Goal: Task Accomplishment & Management: Complete application form

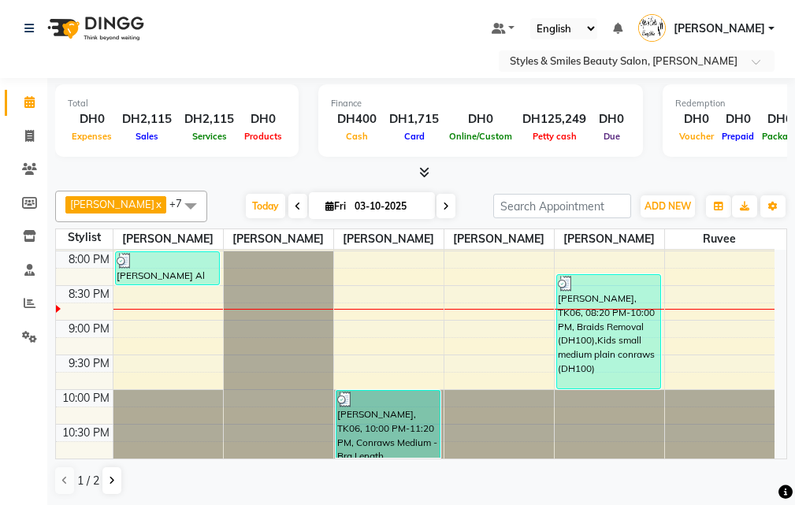
scroll to position [747, 0]
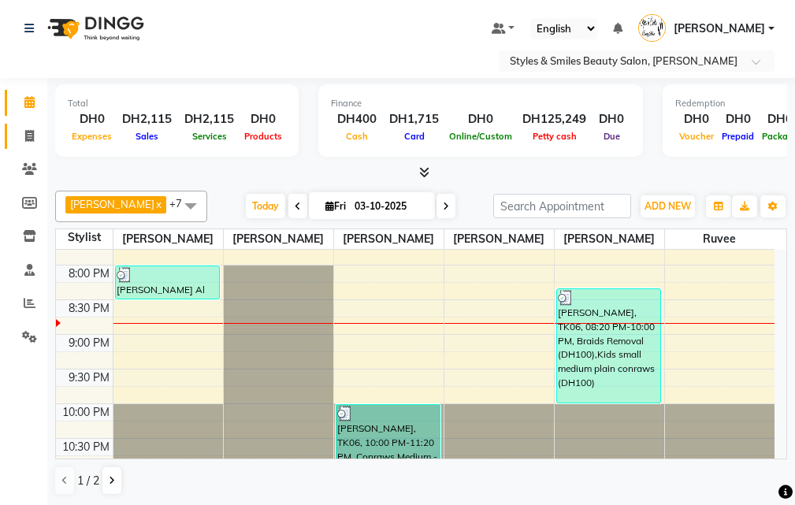
click at [28, 136] on icon at bounding box center [29, 136] width 9 height 12
select select "service"
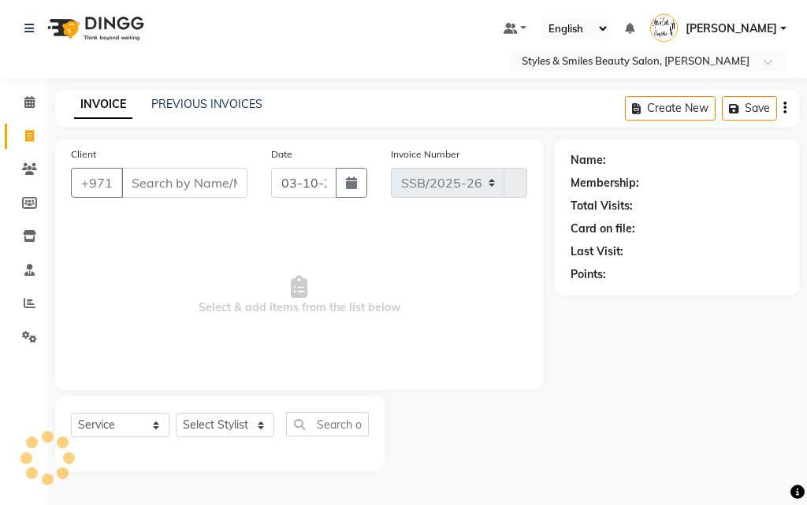
select select "4038"
type input "0379"
type input "w"
select select "product"
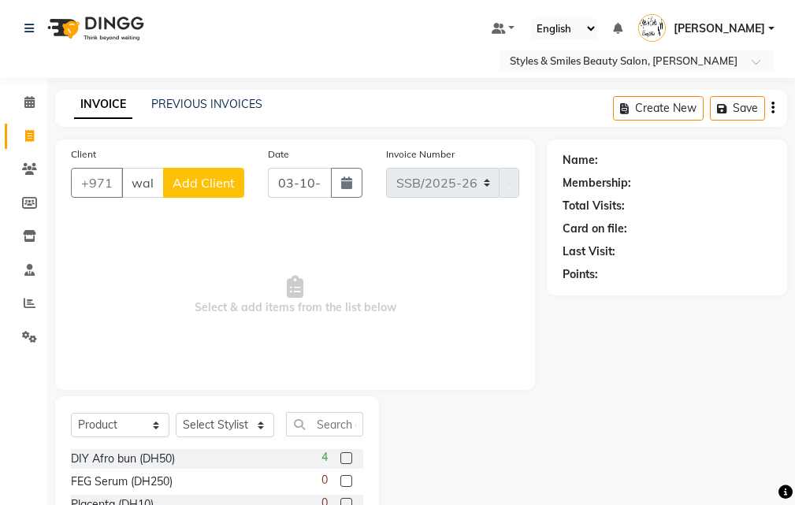
scroll to position [0, 3]
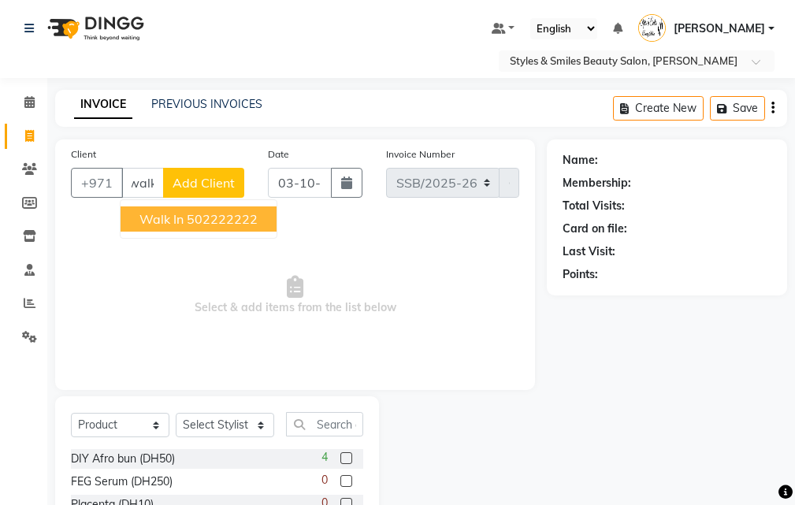
click at [214, 222] on ngb-highlight "502222222" at bounding box center [222, 219] width 71 height 16
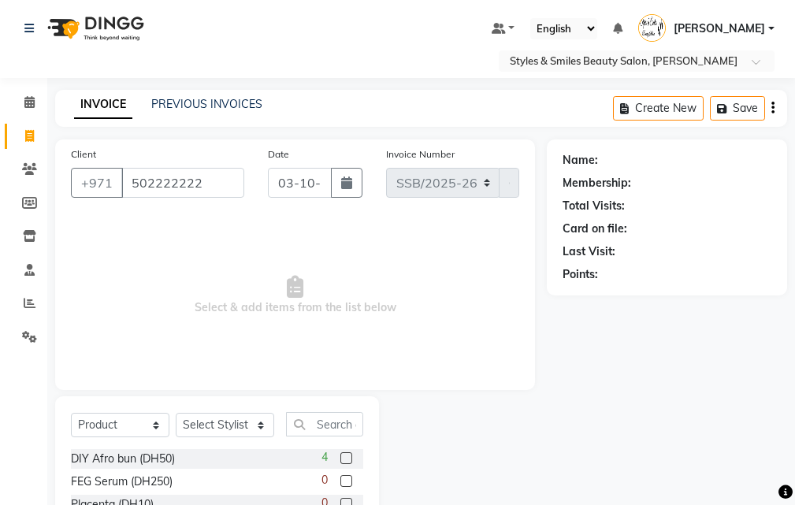
scroll to position [0, 0]
type input "502222222"
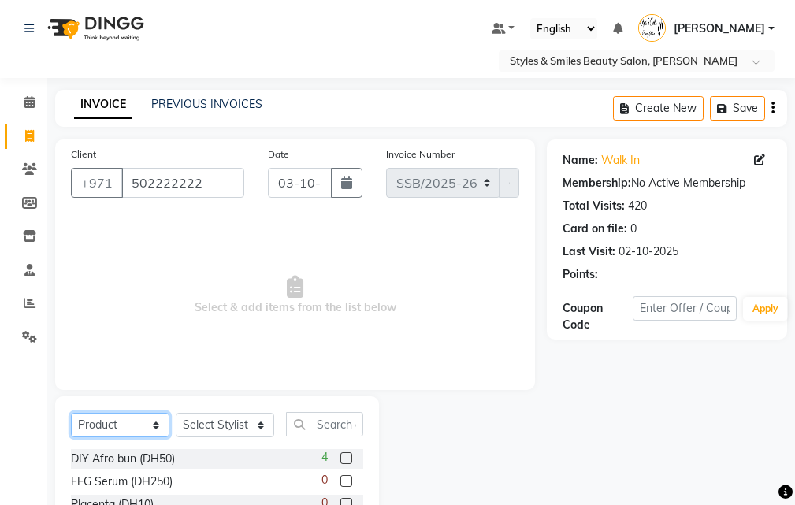
click at [107, 426] on select "Select Service Product Membership Package Voucher Prepaid Gift Card" at bounding box center [120, 425] width 99 height 24
select select "service"
click at [71, 413] on select "Select Service Product Membership Package Voucher Prepaid Gift Card" at bounding box center [120, 425] width 99 height 24
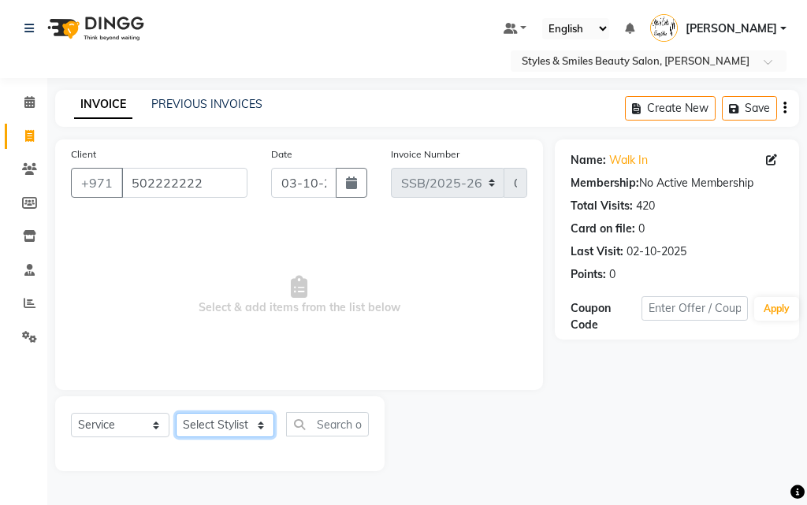
click at [223, 428] on select "Select Stylist [PERSON_NAME] [PERSON_NAME] Kiran [PERSON_NAME] [PERSON_NAME] [P…" at bounding box center [225, 425] width 99 height 24
select select "90744"
click at [176, 413] on select "Select Stylist [PERSON_NAME] [PERSON_NAME] Kiran [PERSON_NAME] [PERSON_NAME] [P…" at bounding box center [225, 425] width 99 height 24
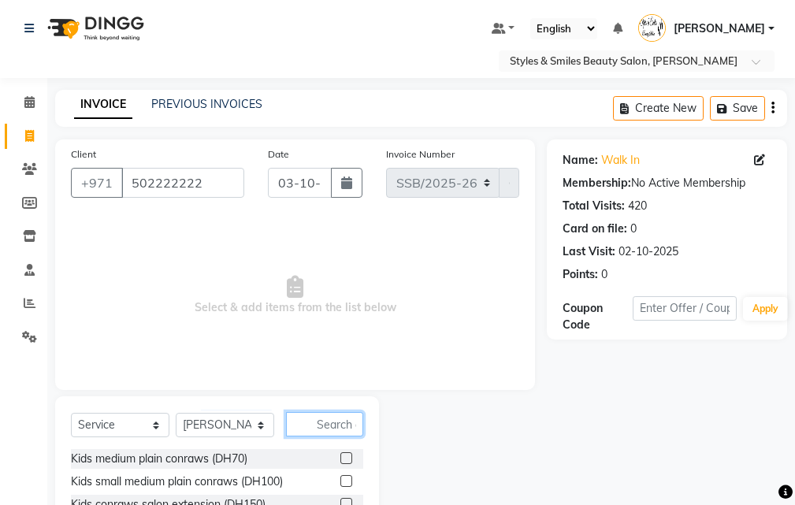
click at [318, 424] on input "text" at bounding box center [324, 424] width 77 height 24
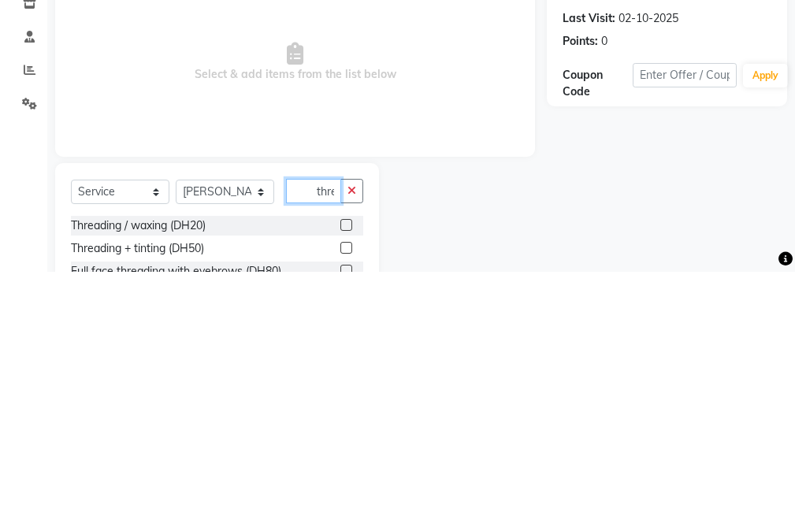
scroll to position [0, 2]
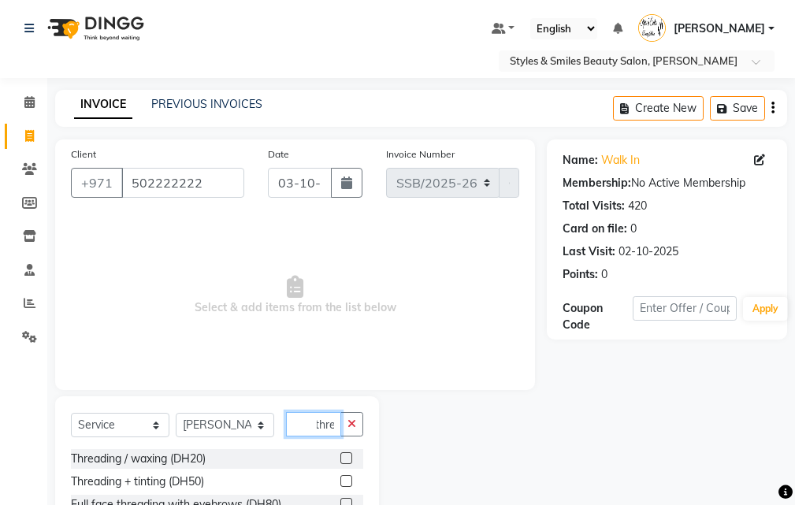
type input "thre"
click at [344, 460] on label at bounding box center [347, 458] width 12 height 12
click at [344, 460] on input "checkbox" at bounding box center [346, 459] width 10 height 10
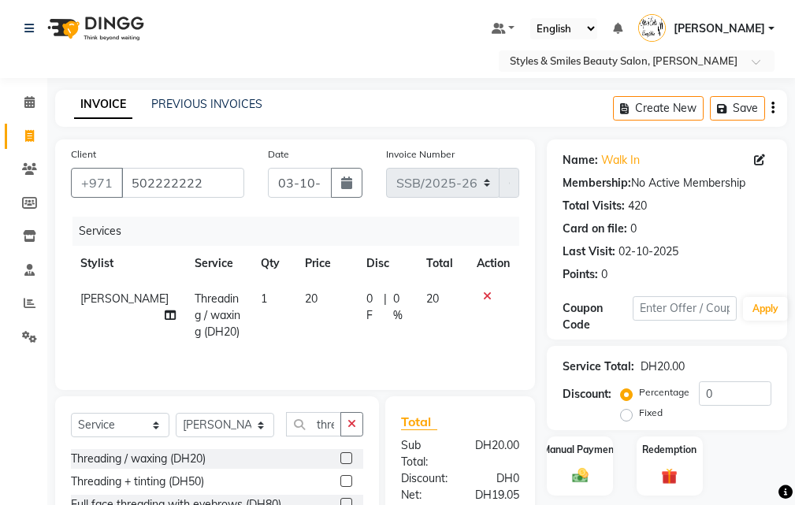
checkbox input "false"
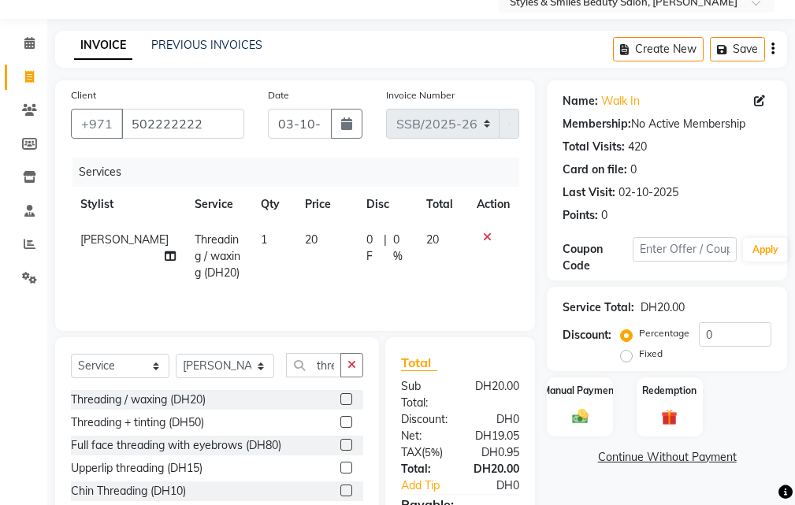
scroll to position [132, 0]
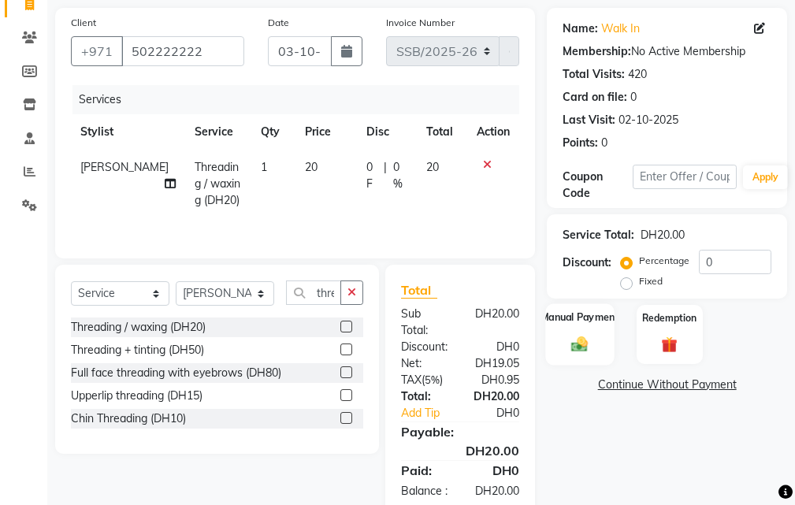
click at [583, 336] on img at bounding box center [580, 344] width 27 height 19
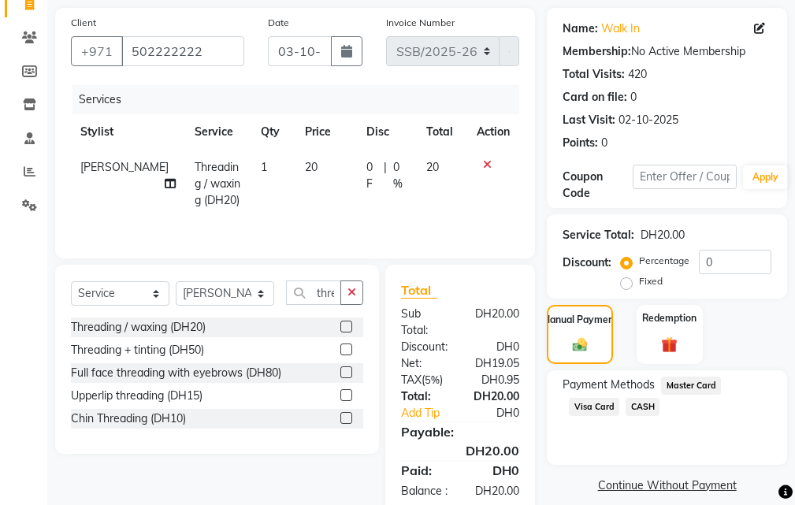
click at [639, 410] on span "CASH" at bounding box center [643, 407] width 34 height 18
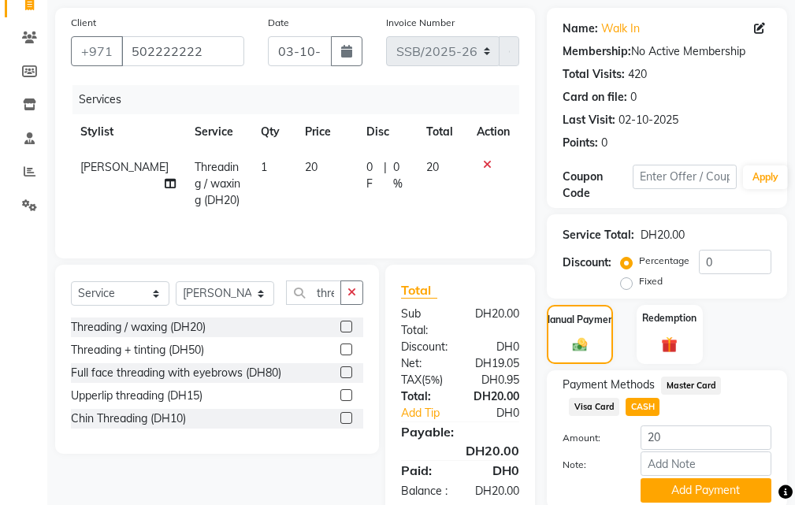
scroll to position [192, 0]
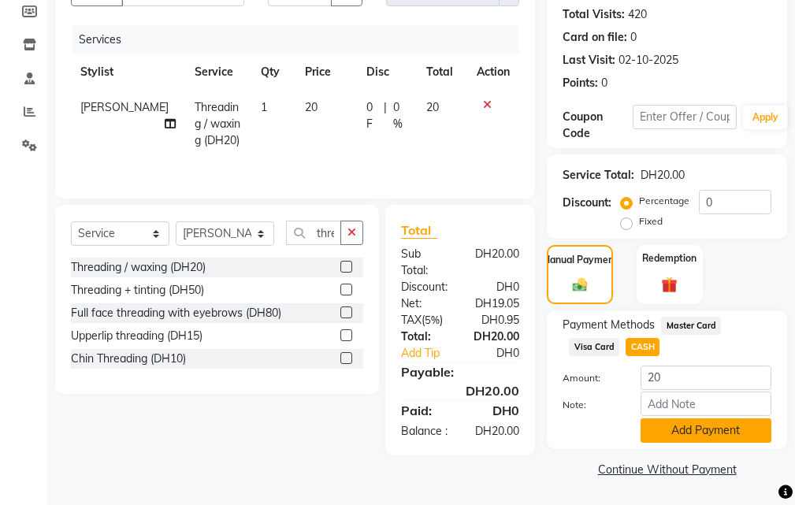
click at [702, 431] on button "Add Payment" at bounding box center [706, 431] width 131 height 24
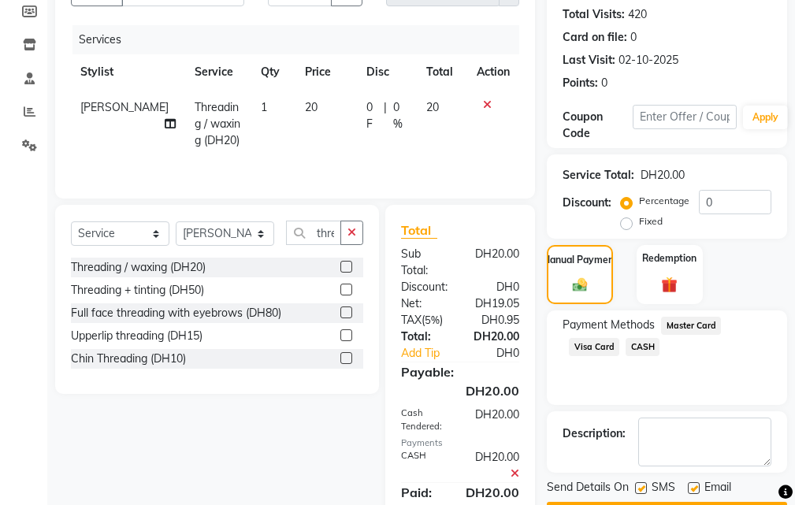
click at [642, 489] on label at bounding box center [641, 488] width 12 height 12
click at [642, 489] on input "checkbox" at bounding box center [640, 489] width 10 height 10
checkbox input "false"
click at [691, 488] on label at bounding box center [694, 488] width 12 height 12
click at [691, 488] on input "checkbox" at bounding box center [693, 489] width 10 height 10
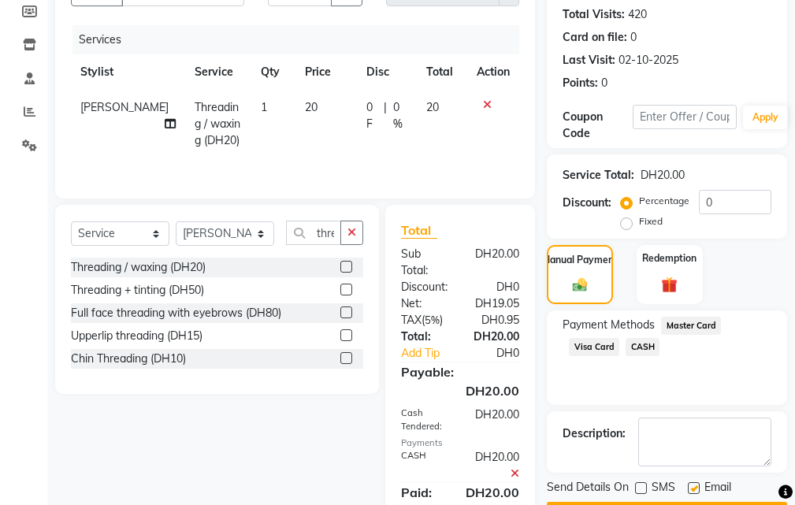
checkbox input "false"
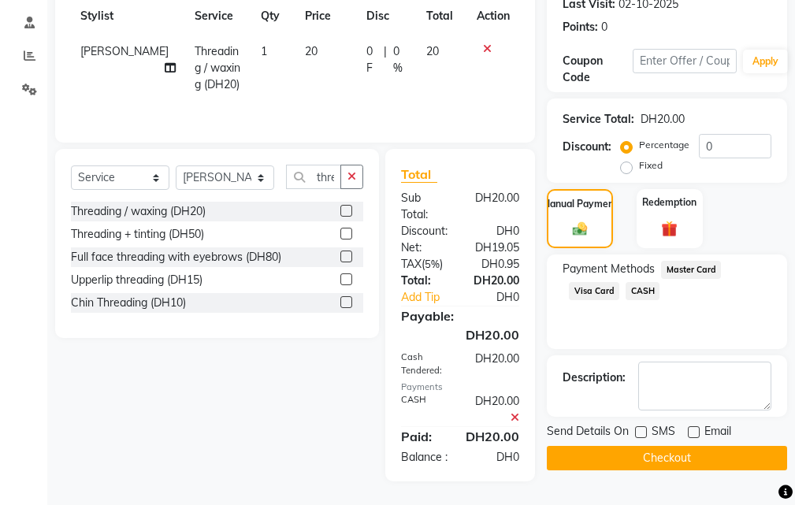
scroll to position [264, 0]
click at [672, 446] on button "Checkout" at bounding box center [667, 458] width 240 height 24
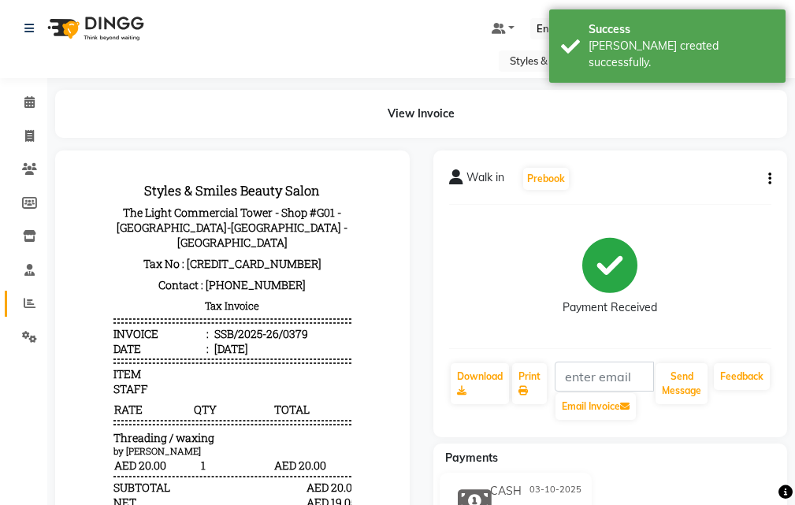
click at [26, 308] on icon at bounding box center [30, 303] width 12 height 12
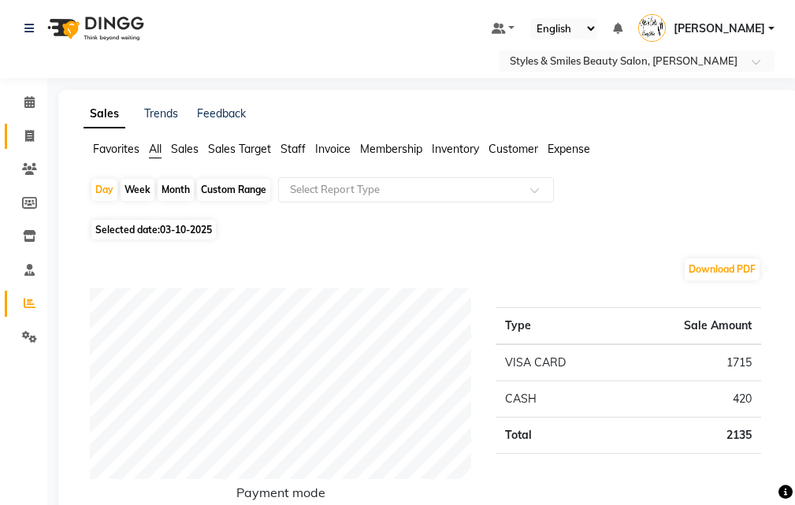
click at [29, 135] on icon at bounding box center [29, 136] width 9 height 12
select select "service"
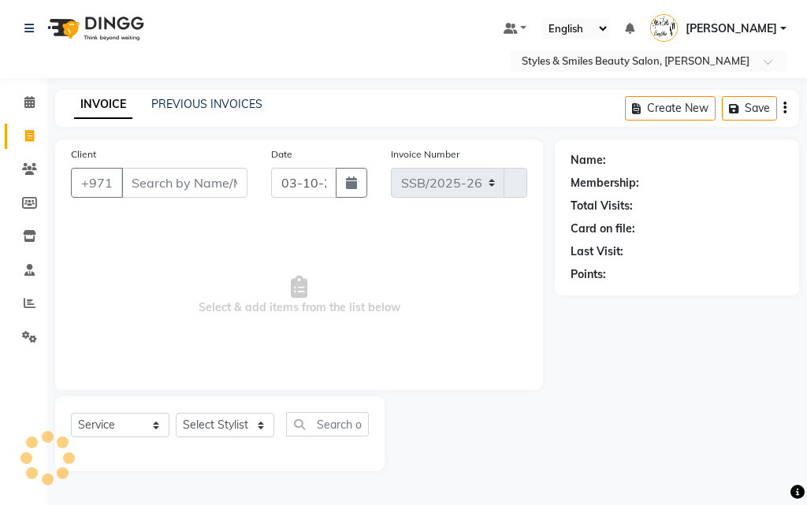
select select "4038"
type input "0380"
select select "product"
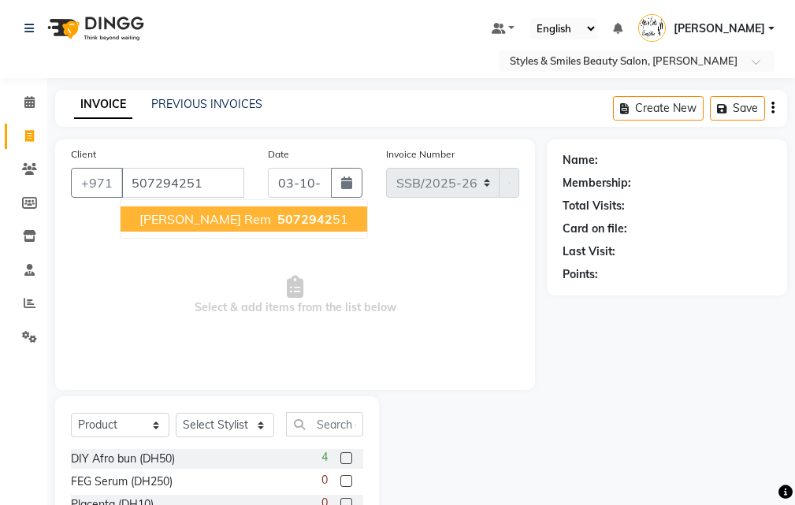
type input "507294251"
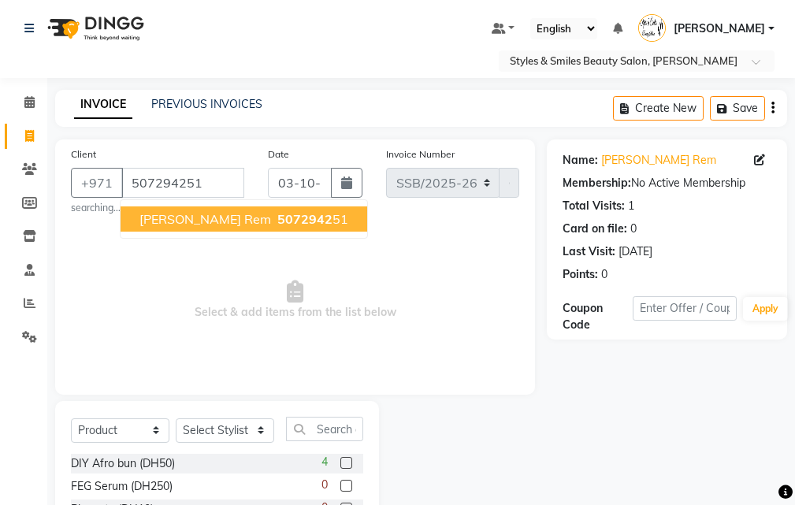
click at [230, 221] on span "Allison Braids rem" at bounding box center [206, 219] width 132 height 16
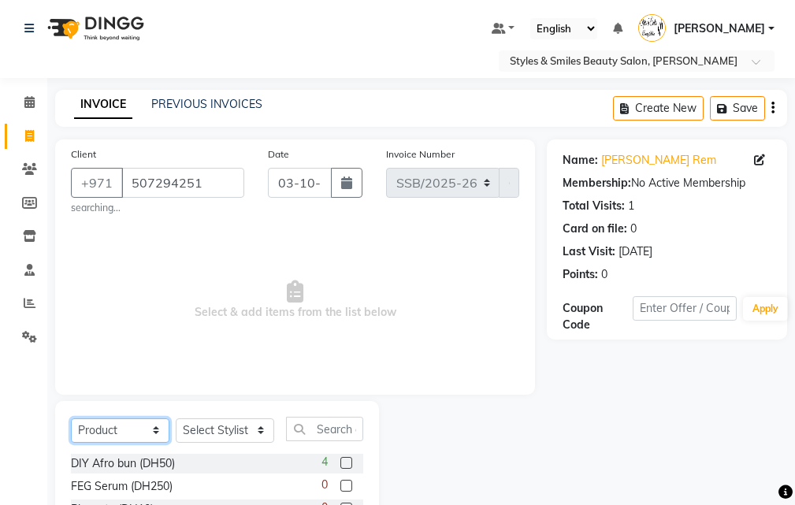
click at [105, 432] on select "Select Service Product Membership Package Voucher Prepaid Gift Card" at bounding box center [120, 431] width 99 height 24
click at [71, 419] on select "Select Service Product Membership Package Voucher Prepaid Gift Card" at bounding box center [120, 431] width 99 height 24
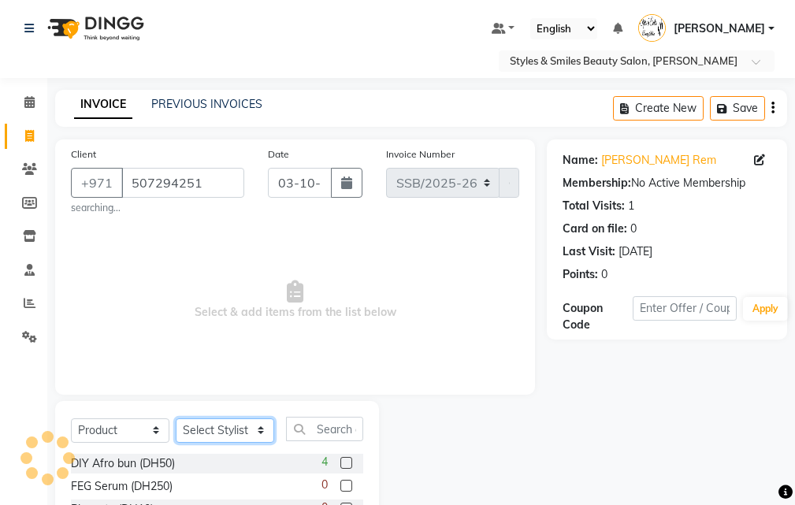
click at [230, 428] on select "Select Stylist [PERSON_NAME] [PERSON_NAME] Kiran [PERSON_NAME] [PERSON_NAME] [P…" at bounding box center [225, 431] width 99 height 24
select select "37328"
click at [176, 419] on select "Select Stylist [PERSON_NAME] [PERSON_NAME] Kiran [PERSON_NAME] [PERSON_NAME] [P…" at bounding box center [225, 431] width 99 height 24
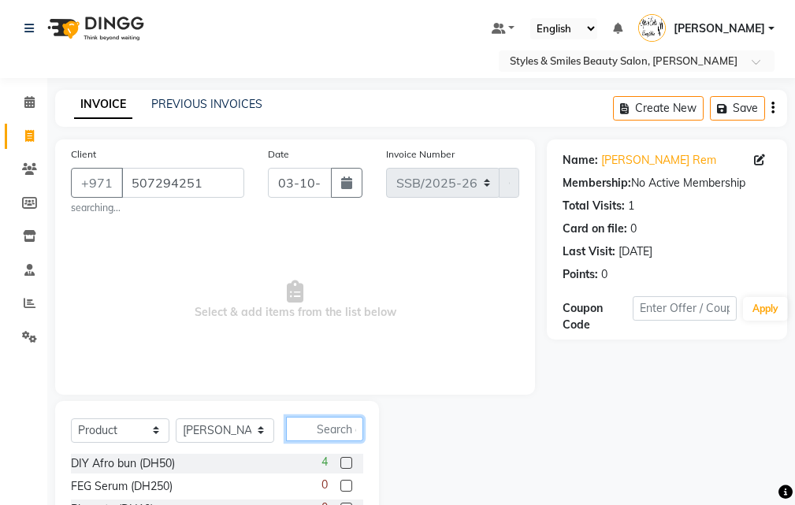
click at [322, 429] on input "text" at bounding box center [324, 429] width 77 height 24
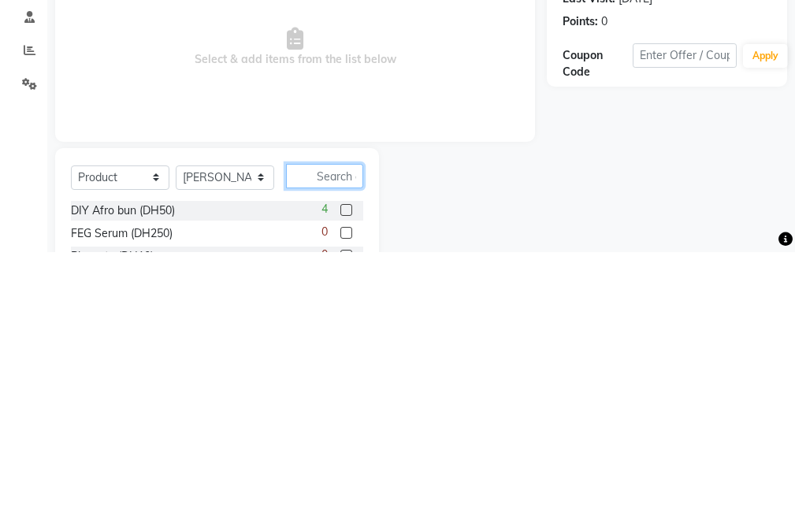
scroll to position [42, 0]
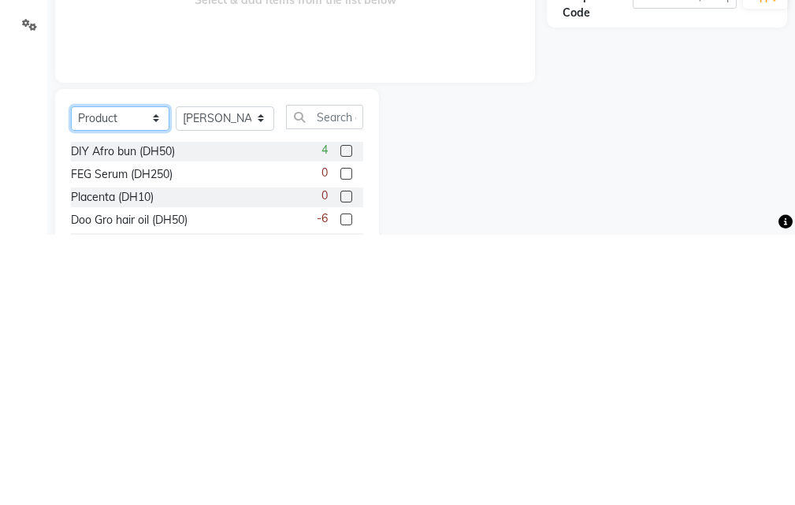
click at [113, 391] on select "Select Service Product Membership Package Voucher Prepaid Gift Card" at bounding box center [120, 389] width 99 height 24
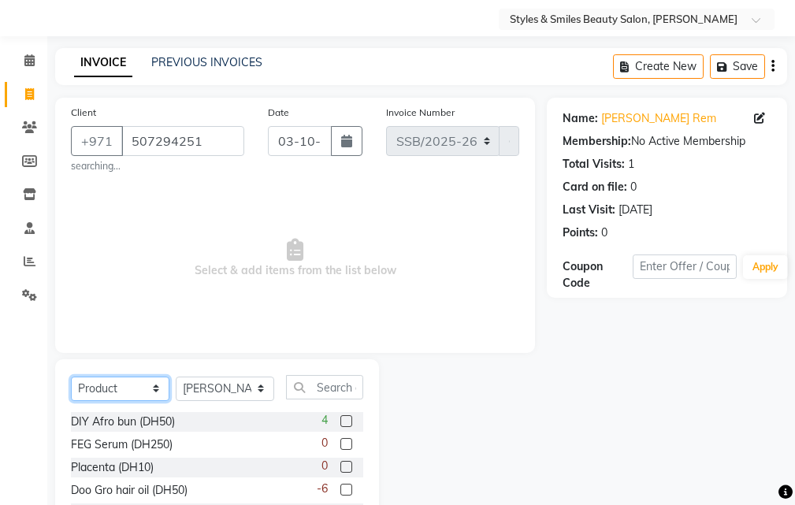
select select "service"
click at [71, 377] on select "Select Service Product Membership Package Voucher Prepaid Gift Card" at bounding box center [120, 389] width 99 height 24
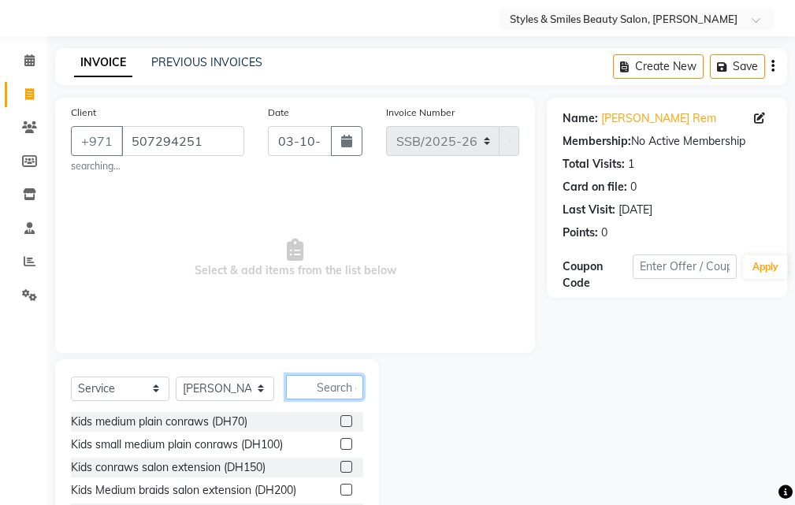
click at [296, 390] on input "text" at bounding box center [324, 387] width 77 height 24
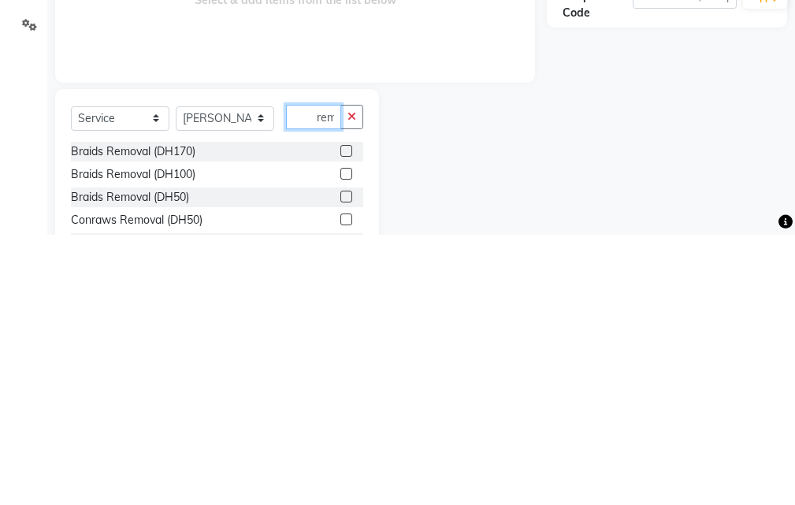
scroll to position [0, 1]
type input "rem"
click at [348, 445] on label at bounding box center [347, 444] width 12 height 12
click at [348, 445] on input "checkbox" at bounding box center [346, 445] width 10 height 10
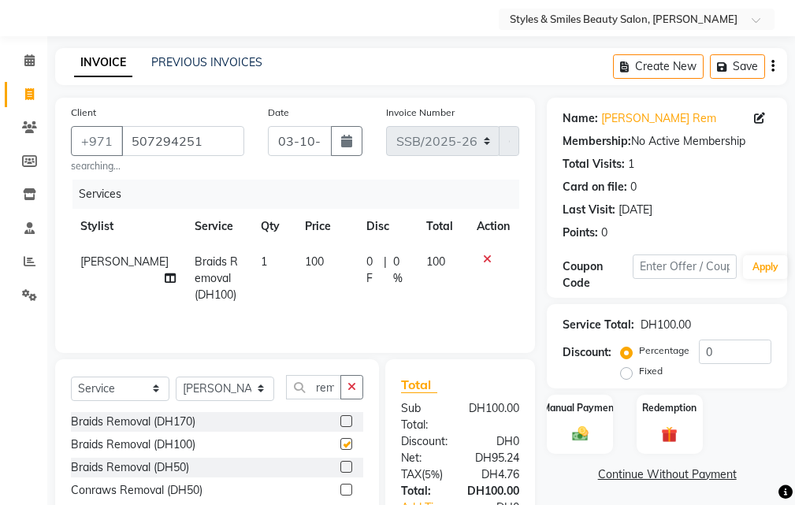
scroll to position [0, 0]
checkbox input "false"
click at [579, 425] on img at bounding box center [580, 434] width 27 height 19
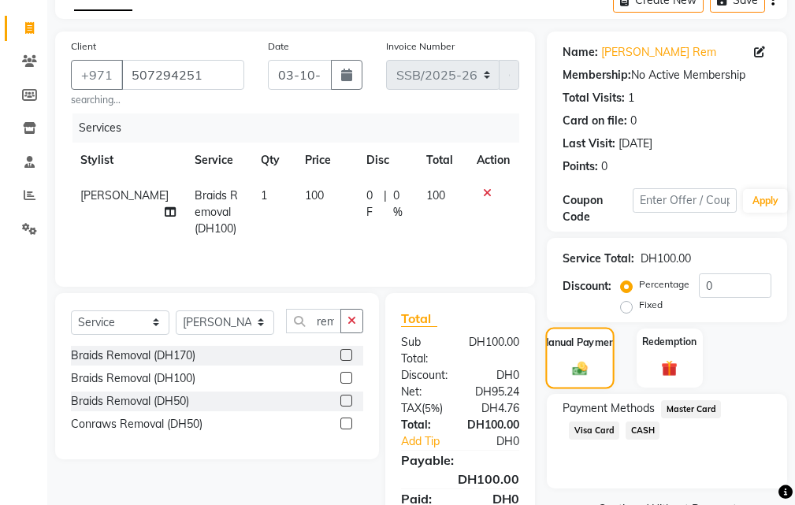
scroll to position [187, 0]
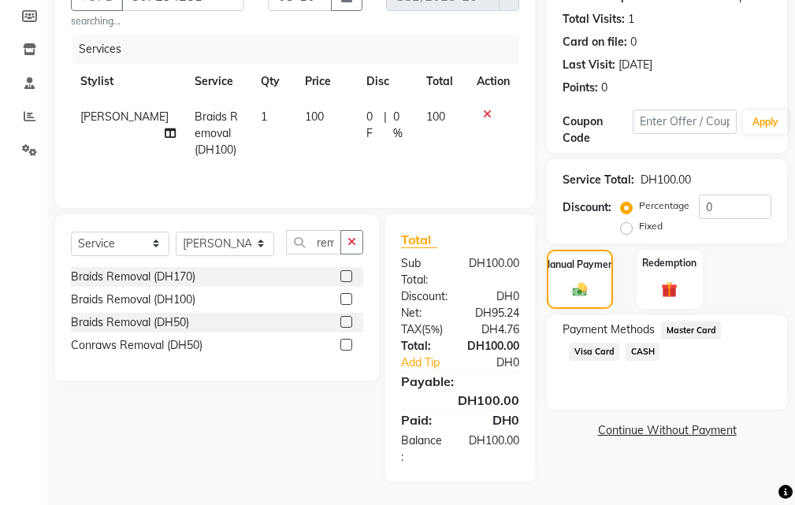
click at [583, 348] on span "Visa Card" at bounding box center [594, 352] width 50 height 18
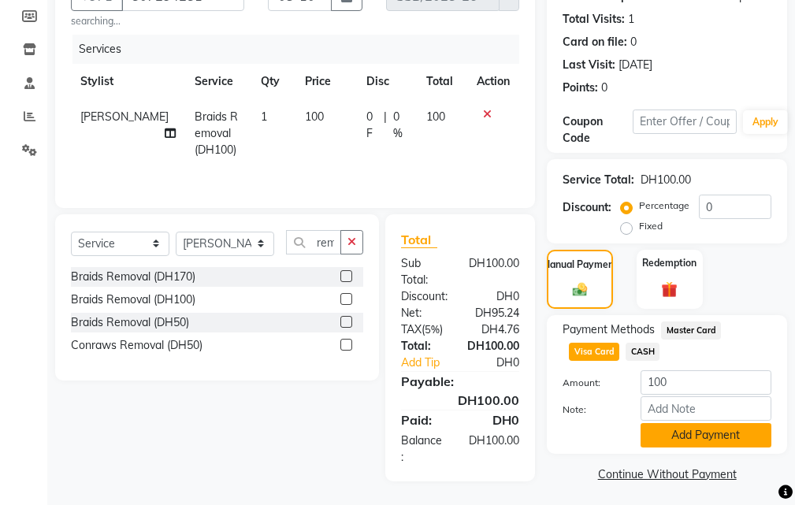
click at [677, 435] on button "Add Payment" at bounding box center [706, 435] width 131 height 24
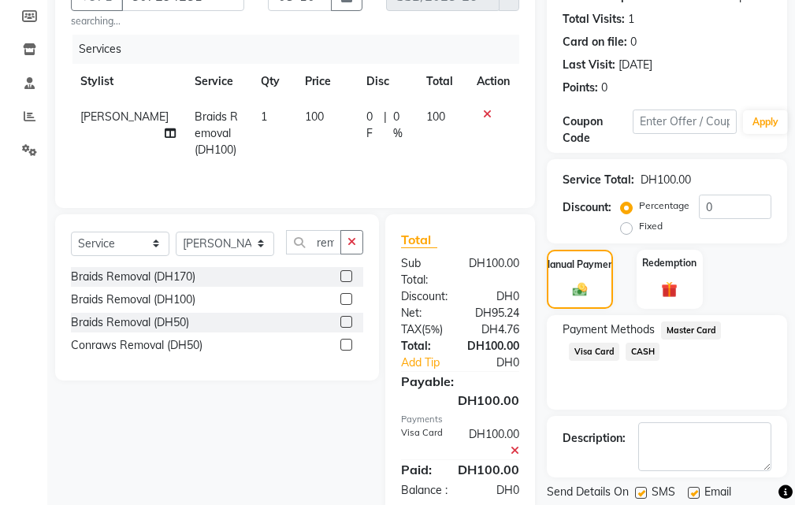
scroll to position [236, 0]
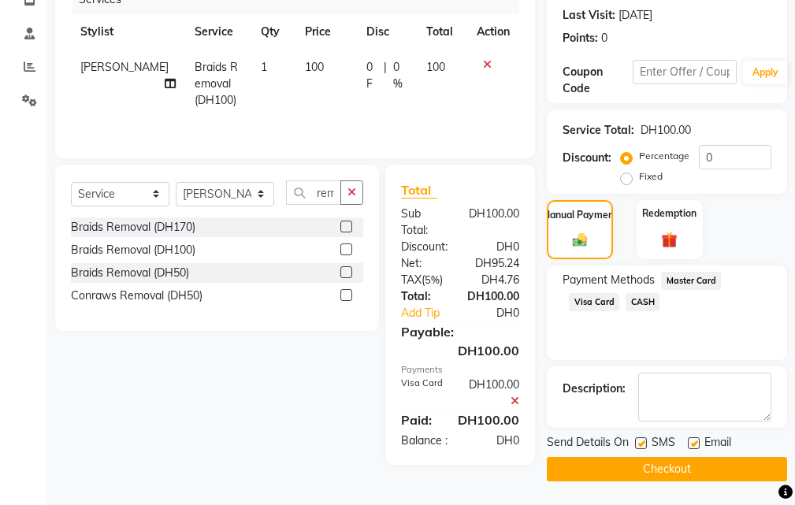
click at [642, 443] on label at bounding box center [641, 444] width 12 height 12
click at [642, 443] on input "checkbox" at bounding box center [640, 444] width 10 height 10
checkbox input "false"
click at [694, 443] on label at bounding box center [694, 444] width 12 height 12
click at [694, 443] on input "checkbox" at bounding box center [693, 444] width 10 height 10
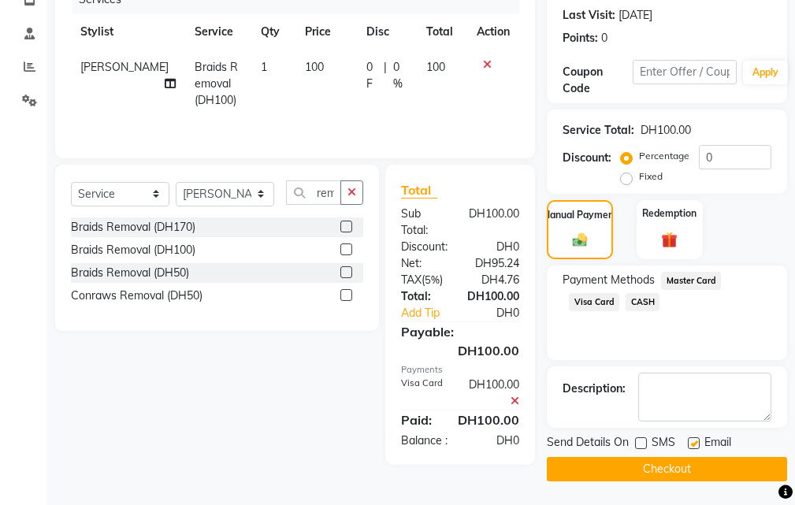
checkbox input "false"
click at [652, 477] on button "Checkout" at bounding box center [667, 469] width 240 height 24
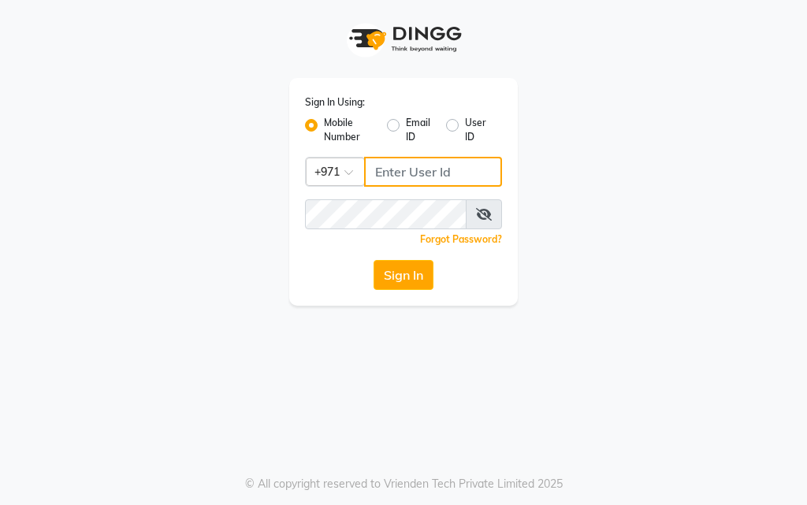
click at [412, 173] on input "Username" at bounding box center [433, 172] width 138 height 30
type input "554675862"
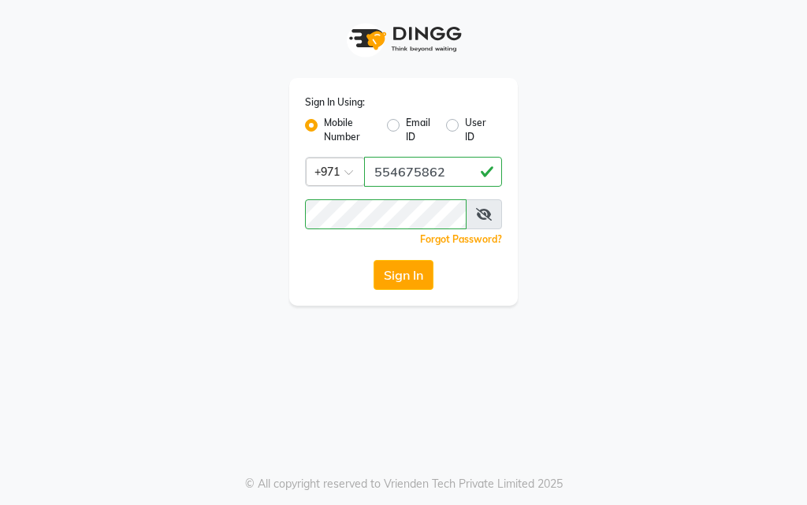
click at [484, 214] on icon at bounding box center [484, 214] width 16 height 13
click at [393, 265] on button "Sign In" at bounding box center [404, 275] width 60 height 30
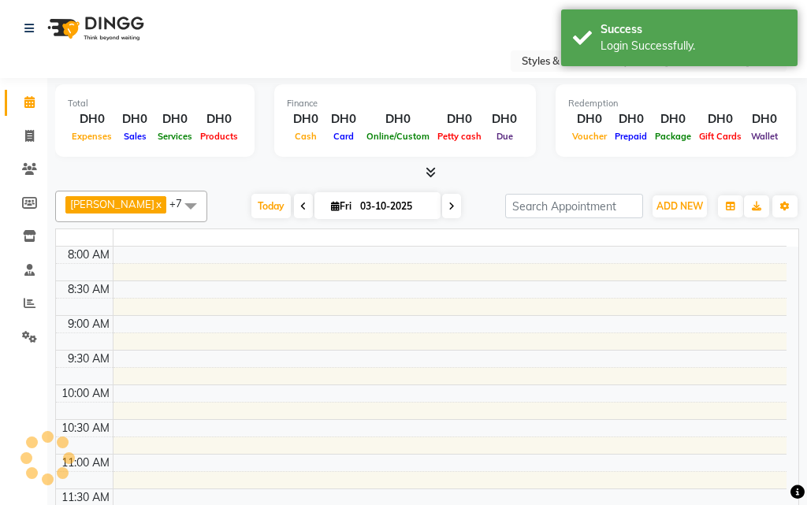
select select "en"
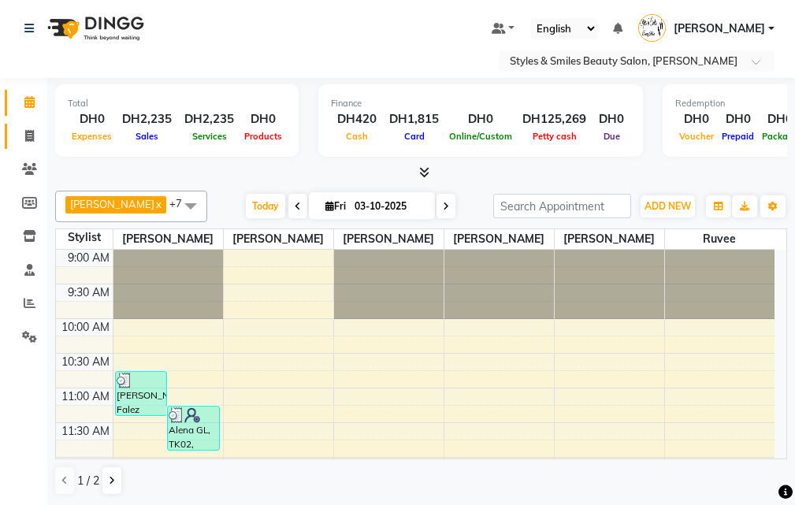
click at [15, 133] on link "Invoice" at bounding box center [24, 137] width 38 height 26
select select "service"
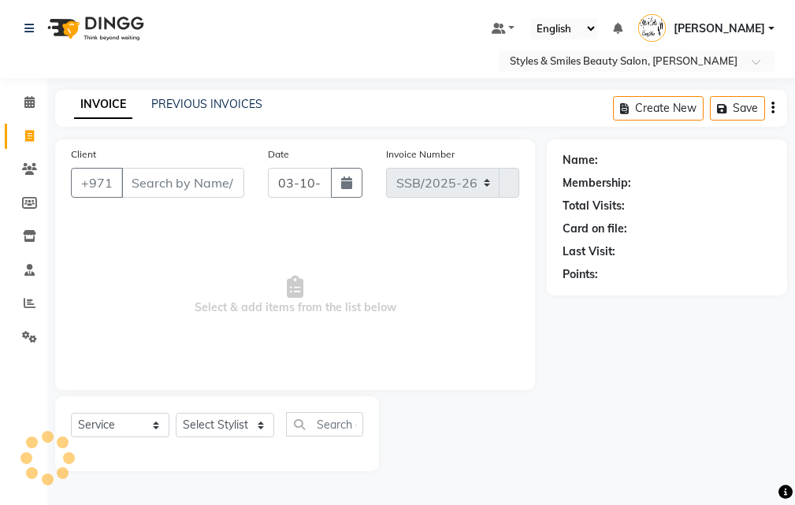
select select "4038"
type input "0381"
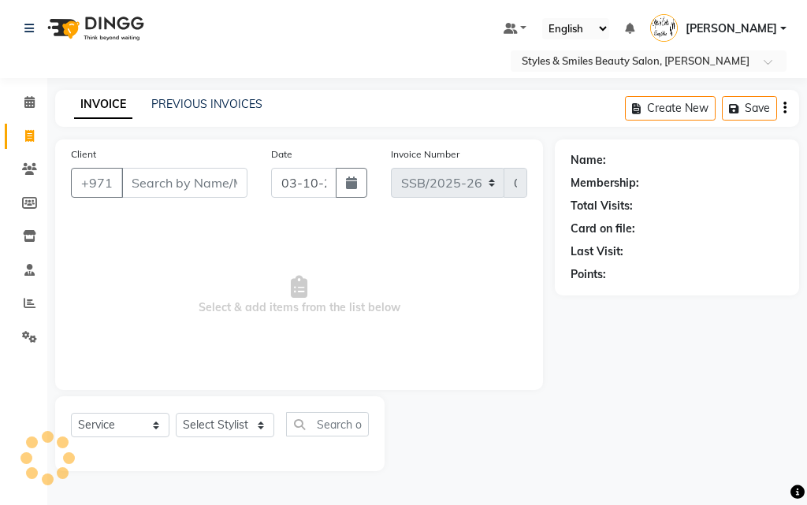
select select "product"
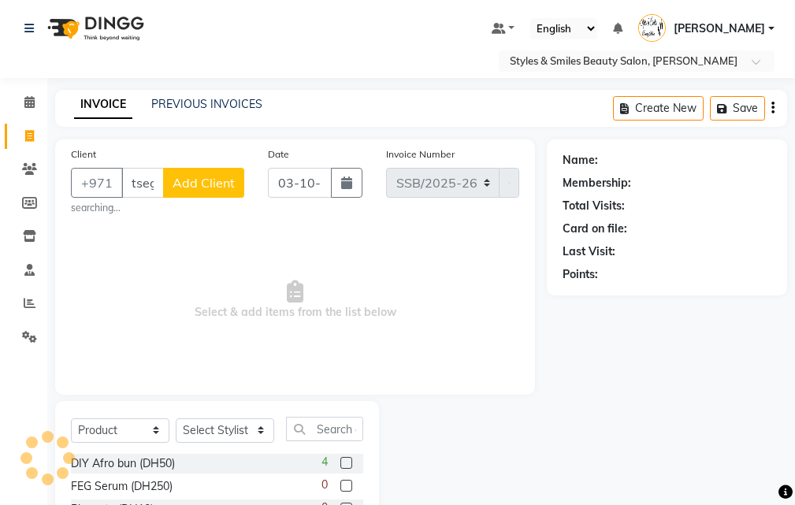
scroll to position [0, 1]
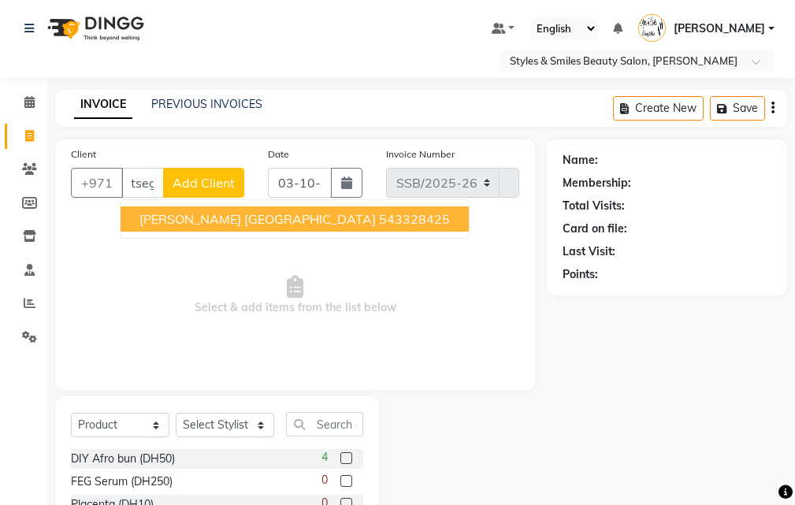
click at [379, 224] on ngb-highlight "543328425" at bounding box center [414, 219] width 71 height 16
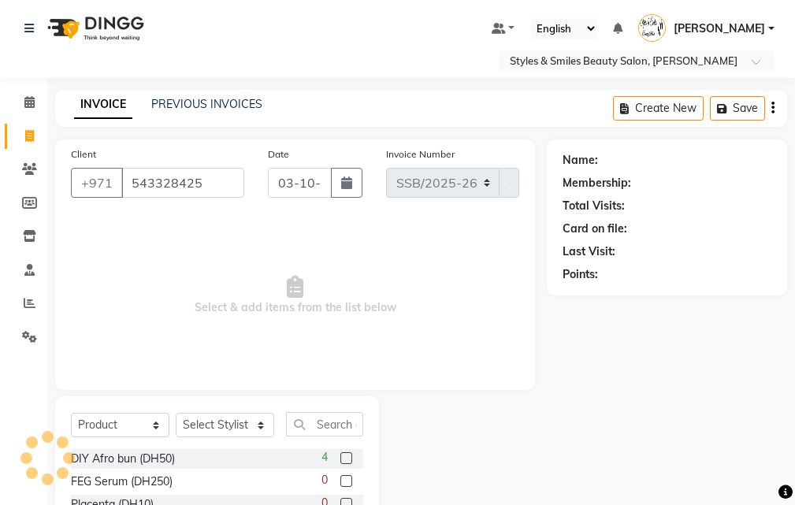
scroll to position [0, 0]
type input "543328425"
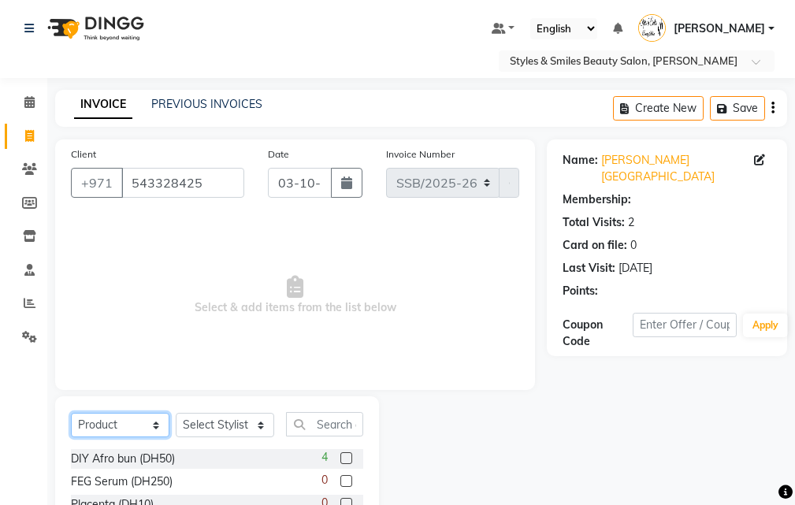
click at [123, 430] on select "Select Service Product Membership Package Voucher Prepaid Gift Card" at bounding box center [120, 425] width 99 height 24
select select "service"
click at [71, 413] on select "Select Service Product Membership Package Voucher Prepaid Gift Card" at bounding box center [120, 425] width 99 height 24
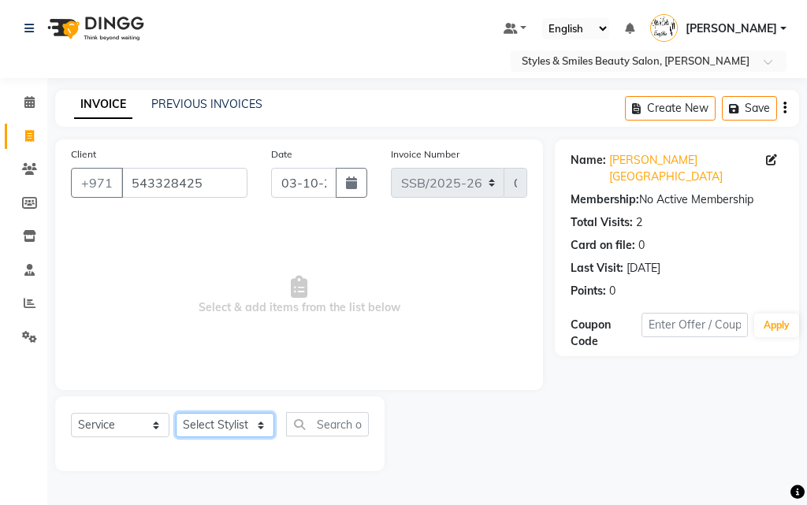
click at [214, 430] on select "Select Stylist [PERSON_NAME] [PERSON_NAME] Kiran [PERSON_NAME] [PERSON_NAME] [P…" at bounding box center [225, 425] width 99 height 24
select select "71571"
click at [176, 413] on select "Select Stylist [PERSON_NAME] [PERSON_NAME] Kiran [PERSON_NAME] [PERSON_NAME] [P…" at bounding box center [225, 425] width 99 height 24
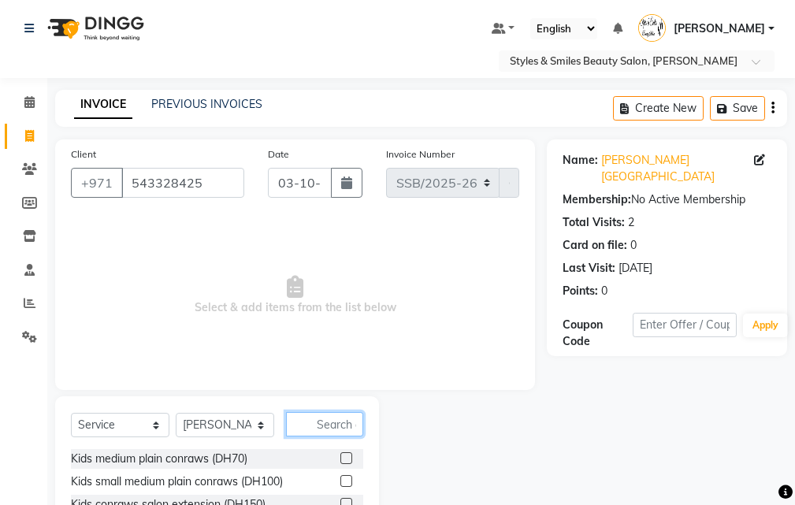
click at [318, 421] on input "text" at bounding box center [324, 424] width 77 height 24
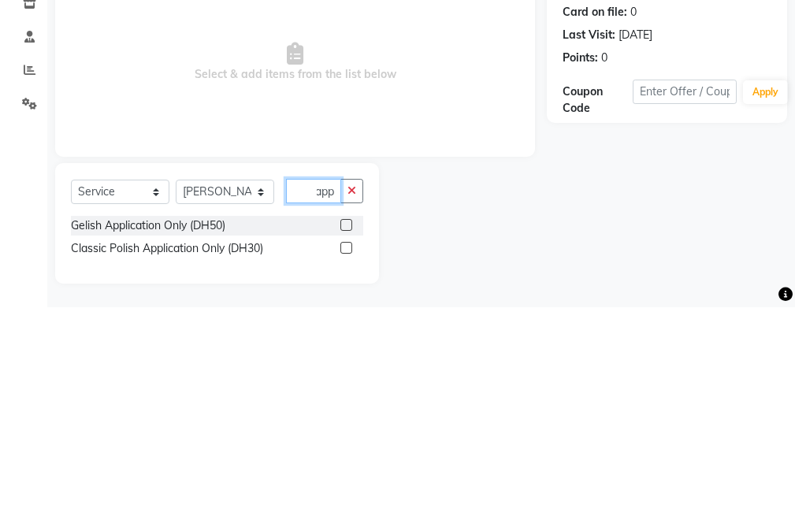
scroll to position [0, 4]
type input "appl"
click at [347, 423] on label at bounding box center [347, 423] width 12 height 12
click at [347, 423] on input "checkbox" at bounding box center [346, 424] width 10 height 10
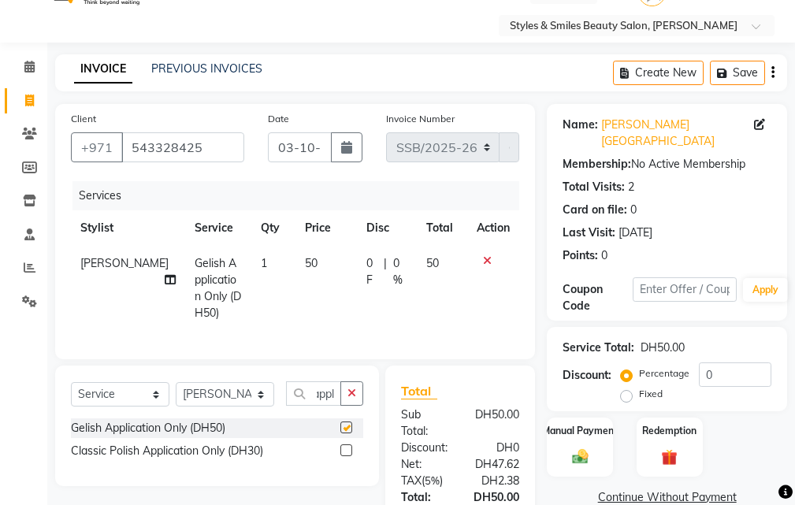
scroll to position [0, 0]
checkbox input "false"
click at [218, 405] on select "Select Stylist [PERSON_NAME] [PERSON_NAME] Kiran [PERSON_NAME] [PERSON_NAME] [P…" at bounding box center [225, 394] width 99 height 24
select select "90744"
click at [176, 394] on select "Select Stylist [PERSON_NAME] [PERSON_NAME] Kiran [PERSON_NAME] [PERSON_NAME] [P…" at bounding box center [225, 394] width 99 height 24
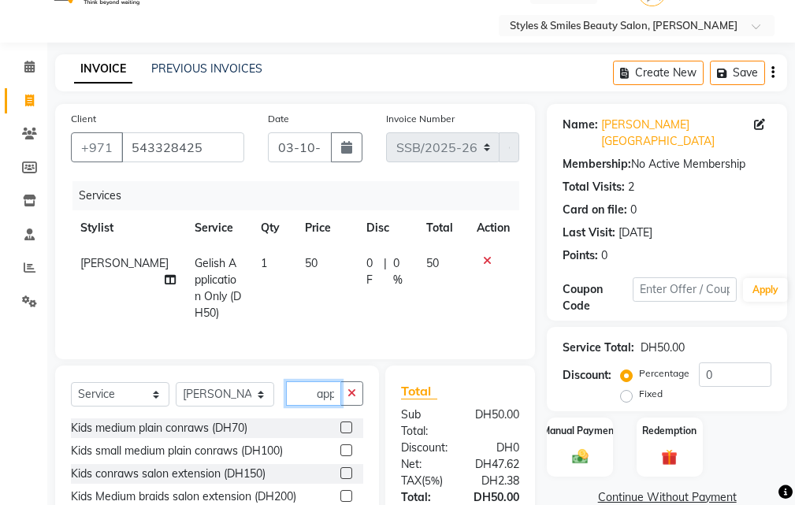
click at [319, 405] on input "appl" at bounding box center [313, 394] width 55 height 24
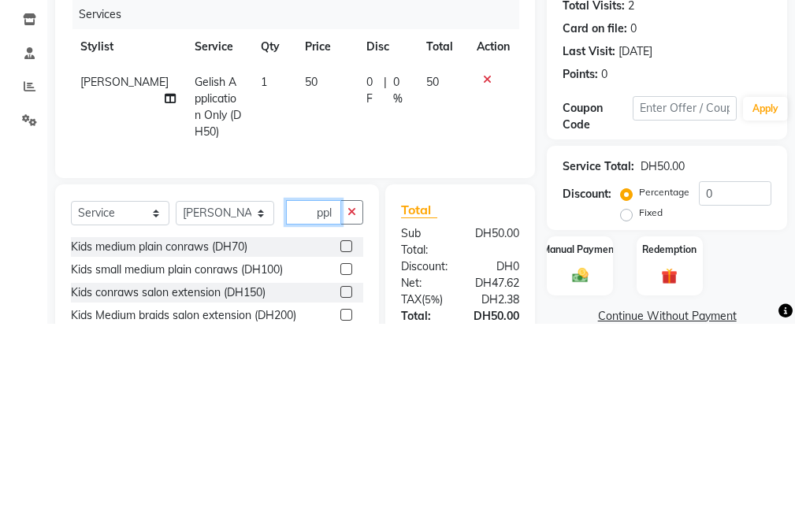
scroll to position [53, 0]
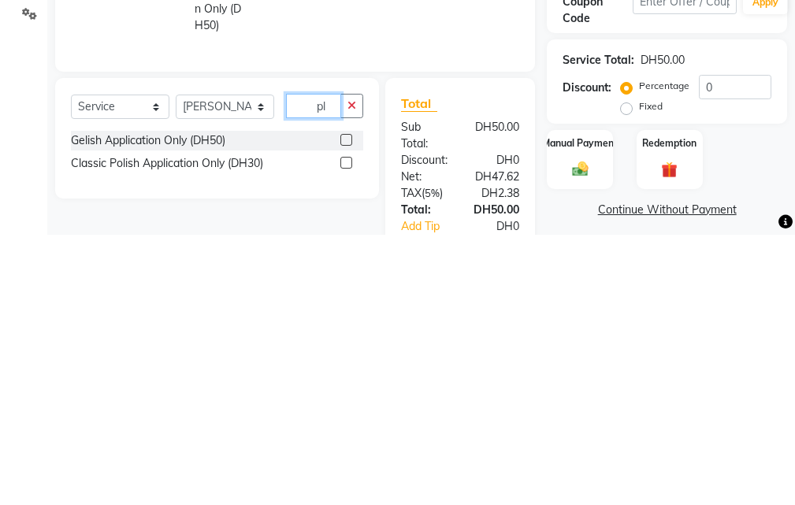
type input "l"
type input "clea"
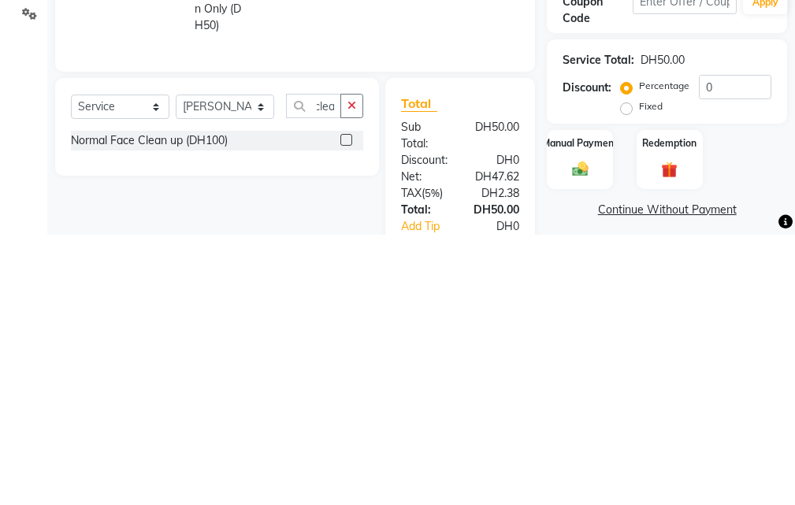
click at [347, 416] on label at bounding box center [347, 410] width 12 height 12
click at [347, 416] on input "checkbox" at bounding box center [346, 411] width 10 height 10
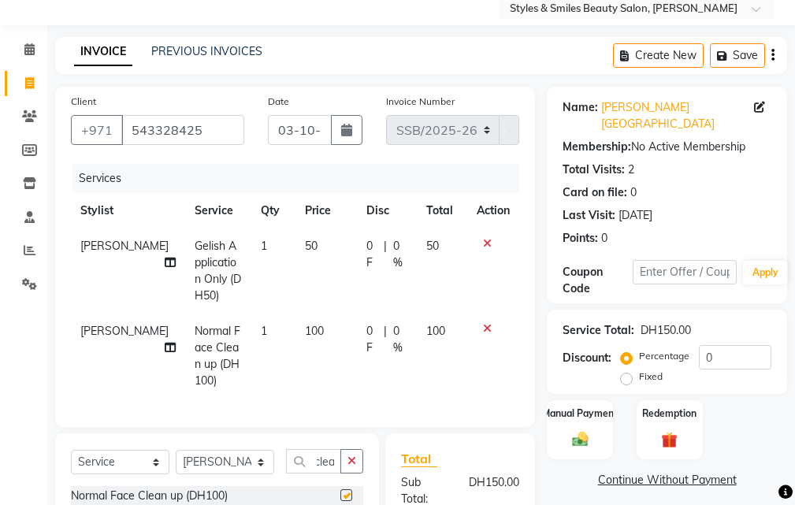
scroll to position [0, 0]
checkbox input "false"
click at [305, 329] on span "100" at bounding box center [314, 331] width 19 height 14
select select "90744"
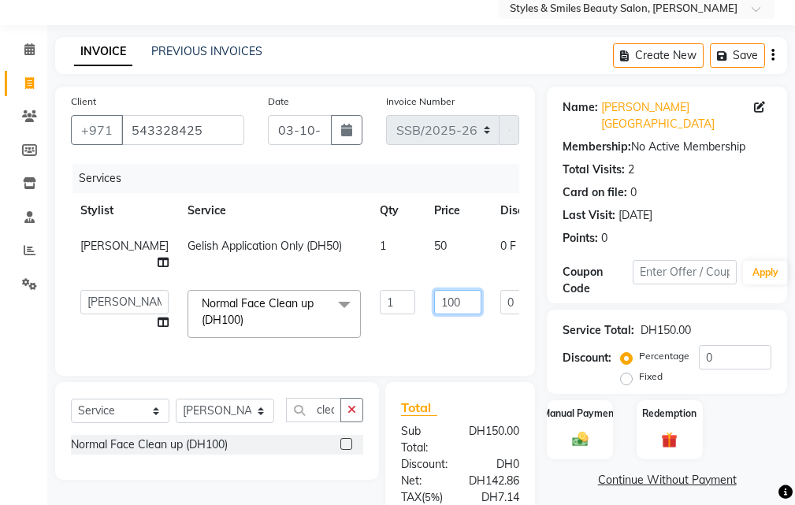
click at [434, 303] on input "100" at bounding box center [457, 302] width 47 height 24
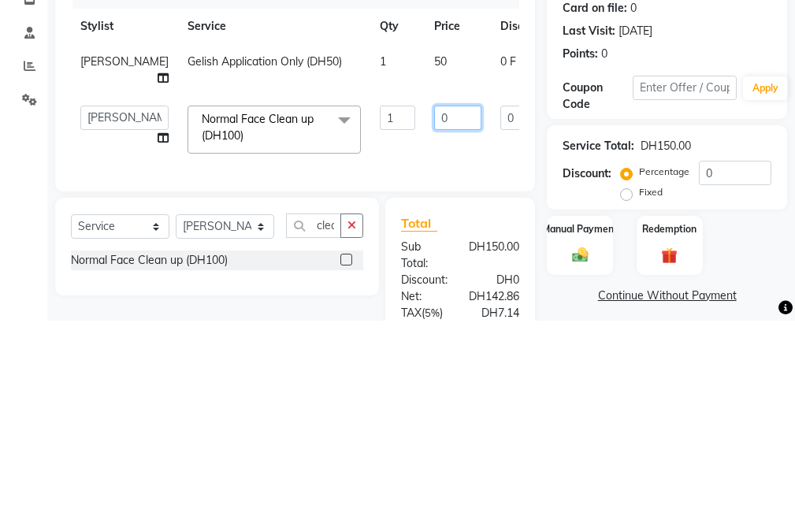
type input "50"
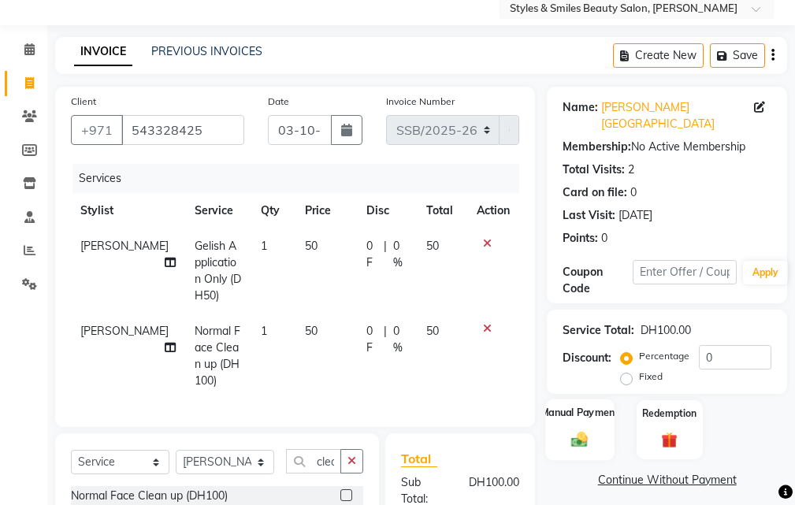
click at [579, 430] on img at bounding box center [580, 439] width 27 height 19
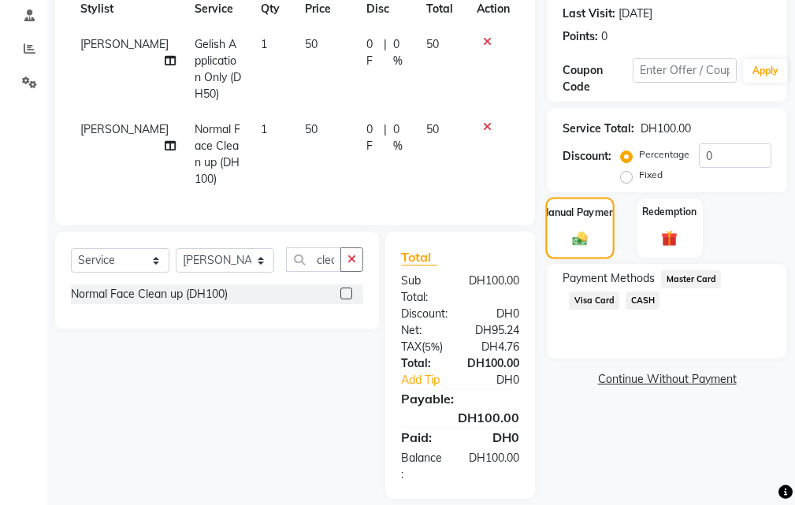
scroll to position [284, 0]
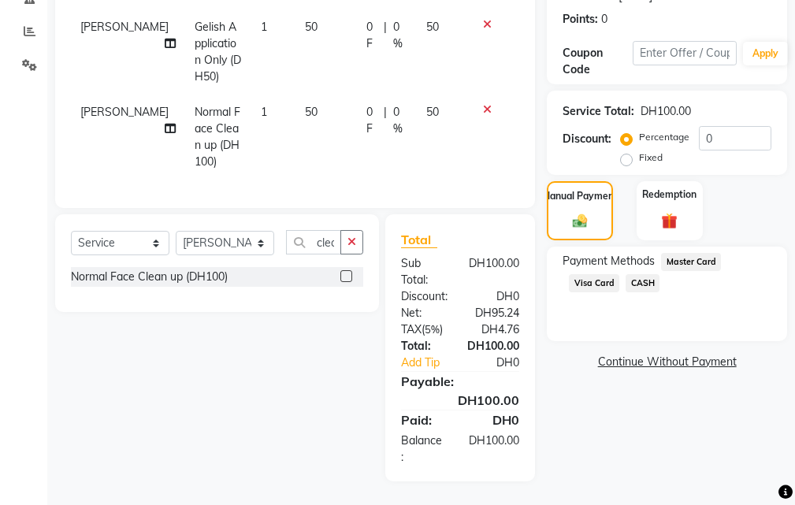
click at [641, 274] on span "CASH" at bounding box center [643, 283] width 34 height 18
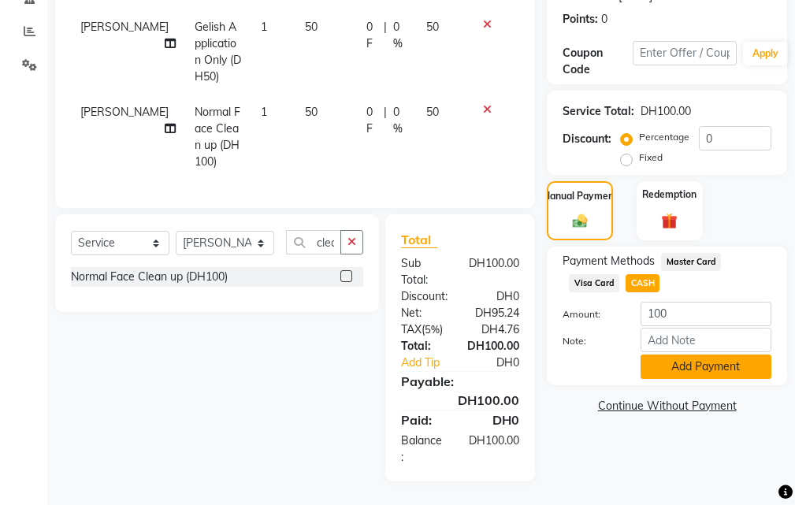
click at [684, 355] on button "Add Payment" at bounding box center [706, 367] width 131 height 24
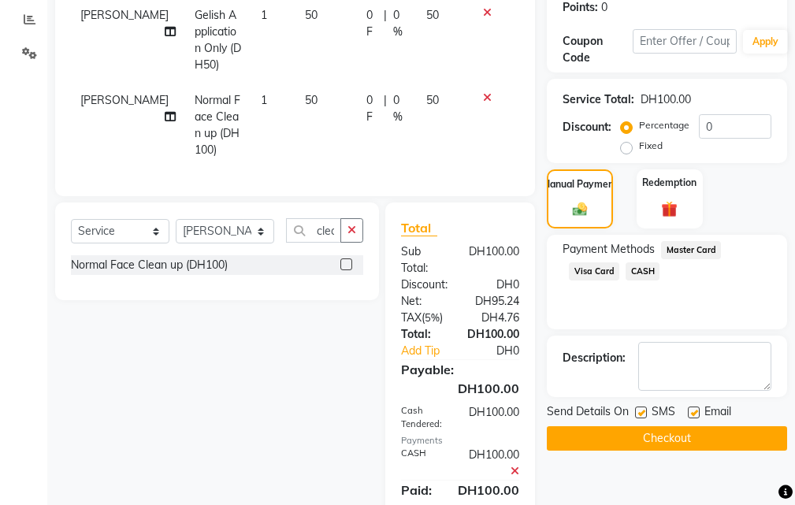
click at [642, 407] on label at bounding box center [641, 413] width 12 height 12
click at [642, 408] on input "checkbox" at bounding box center [640, 413] width 10 height 10
checkbox input "false"
click at [692, 407] on label at bounding box center [694, 413] width 12 height 12
click at [692, 408] on input "checkbox" at bounding box center [693, 413] width 10 height 10
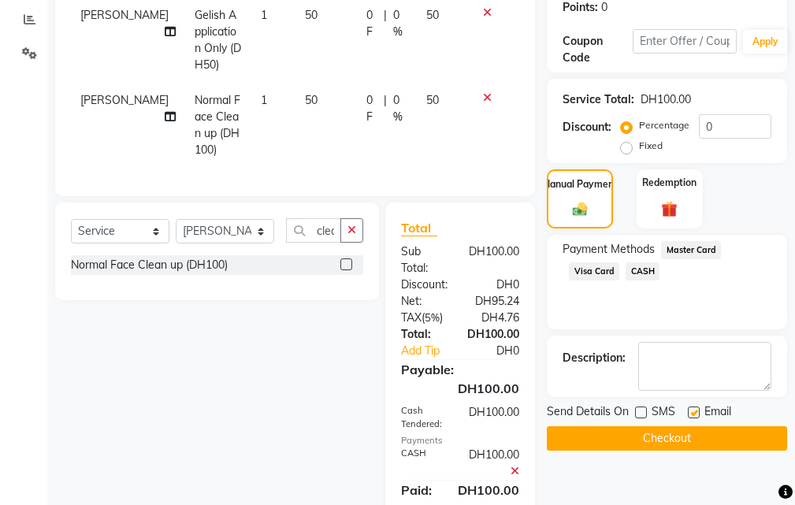
checkbox input "false"
click at [685, 426] on button "Checkout" at bounding box center [667, 438] width 240 height 24
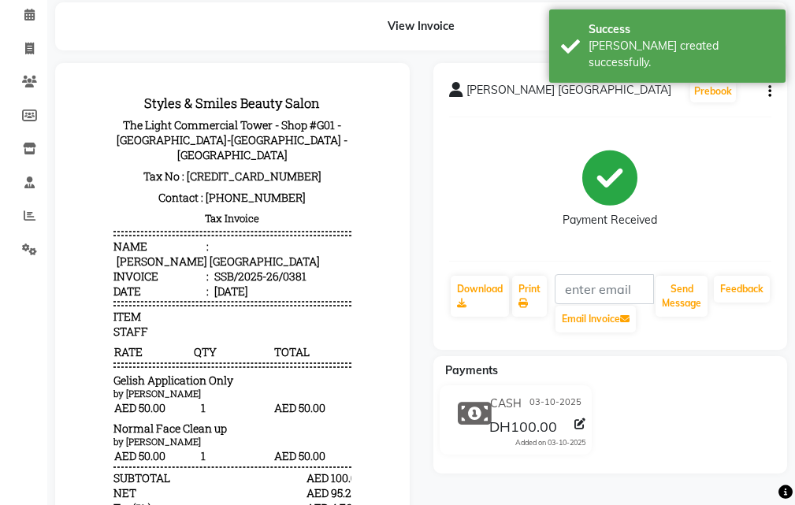
scroll to position [236, 0]
